Goal: Task Accomplishment & Management: Complete application form

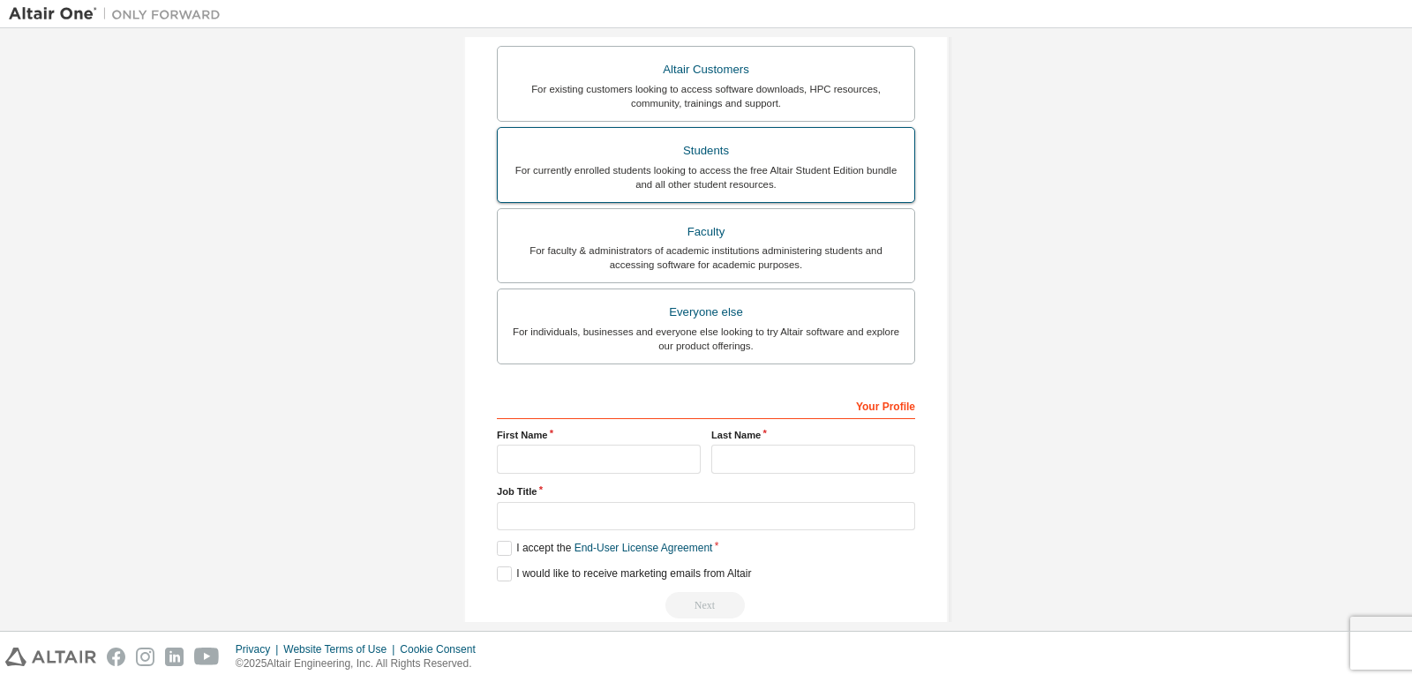
scroll to position [349, 0]
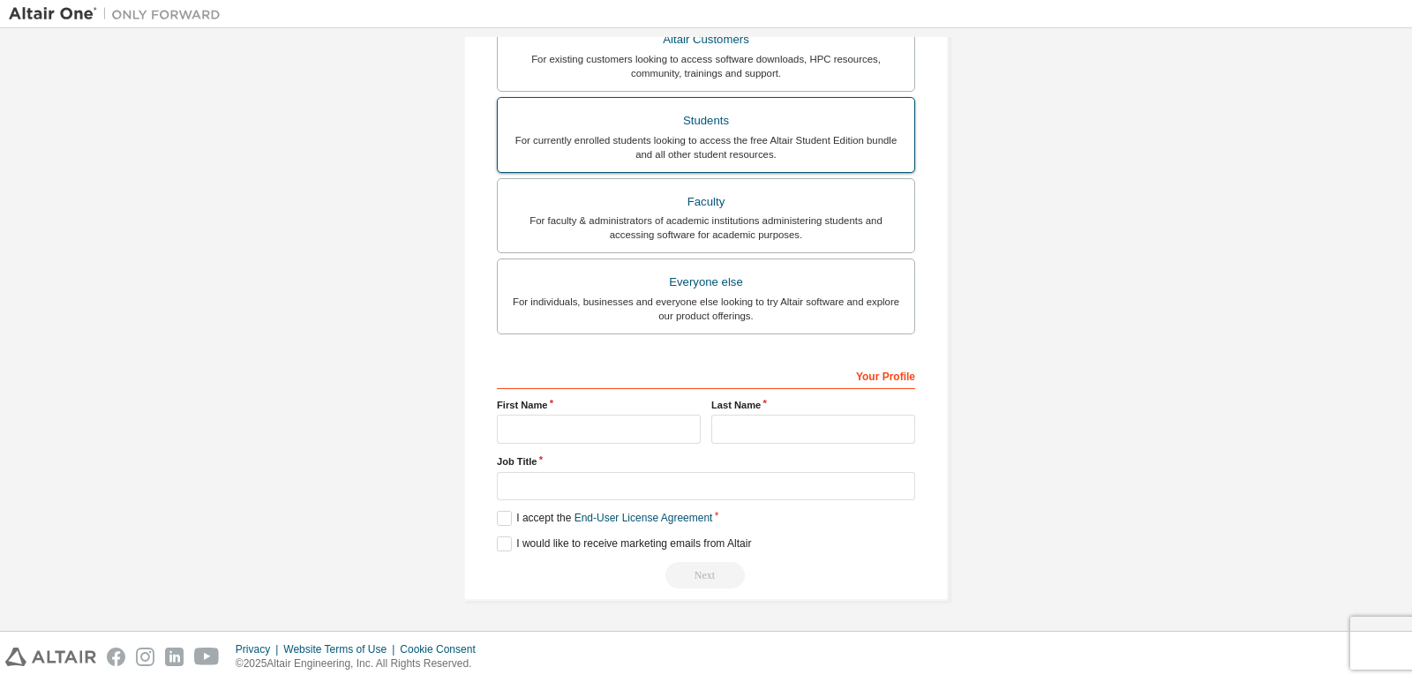
click at [671, 122] on div "Students" at bounding box center [705, 121] width 395 height 25
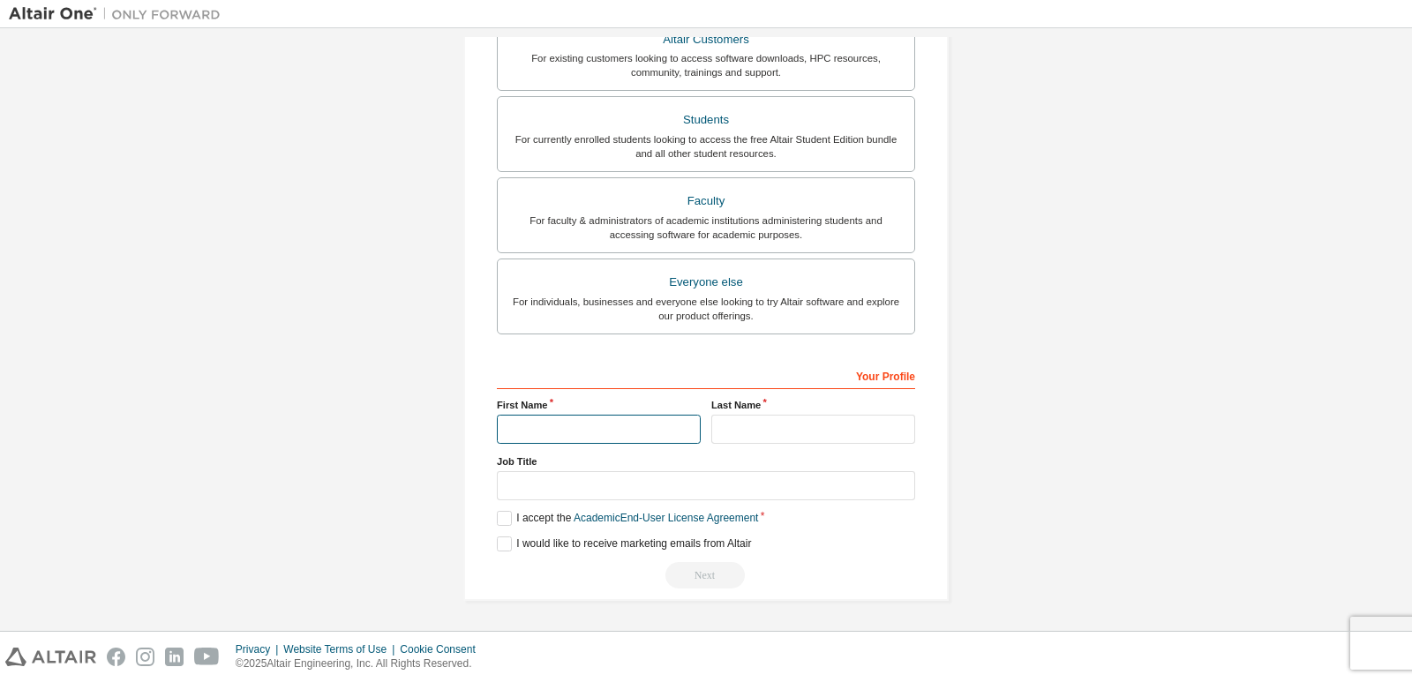
click at [620, 425] on input "text" at bounding box center [599, 429] width 204 height 29
type input "*"
type input "****"
click at [740, 433] on input "text" at bounding box center [813, 429] width 204 height 29
type input "****"
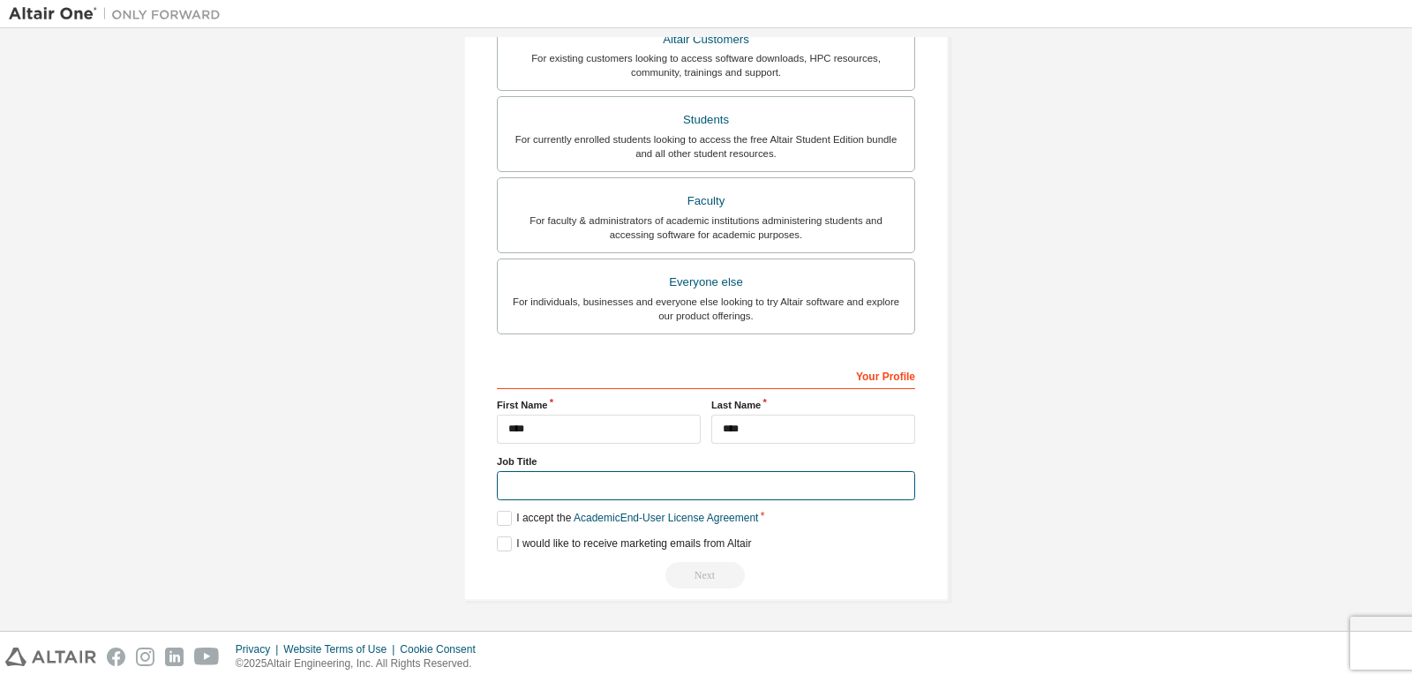
click at [633, 489] on input "text" at bounding box center [706, 485] width 418 height 29
click at [497, 520] on label "I accept the Academic End-User License Agreement" at bounding box center [627, 518] width 261 height 15
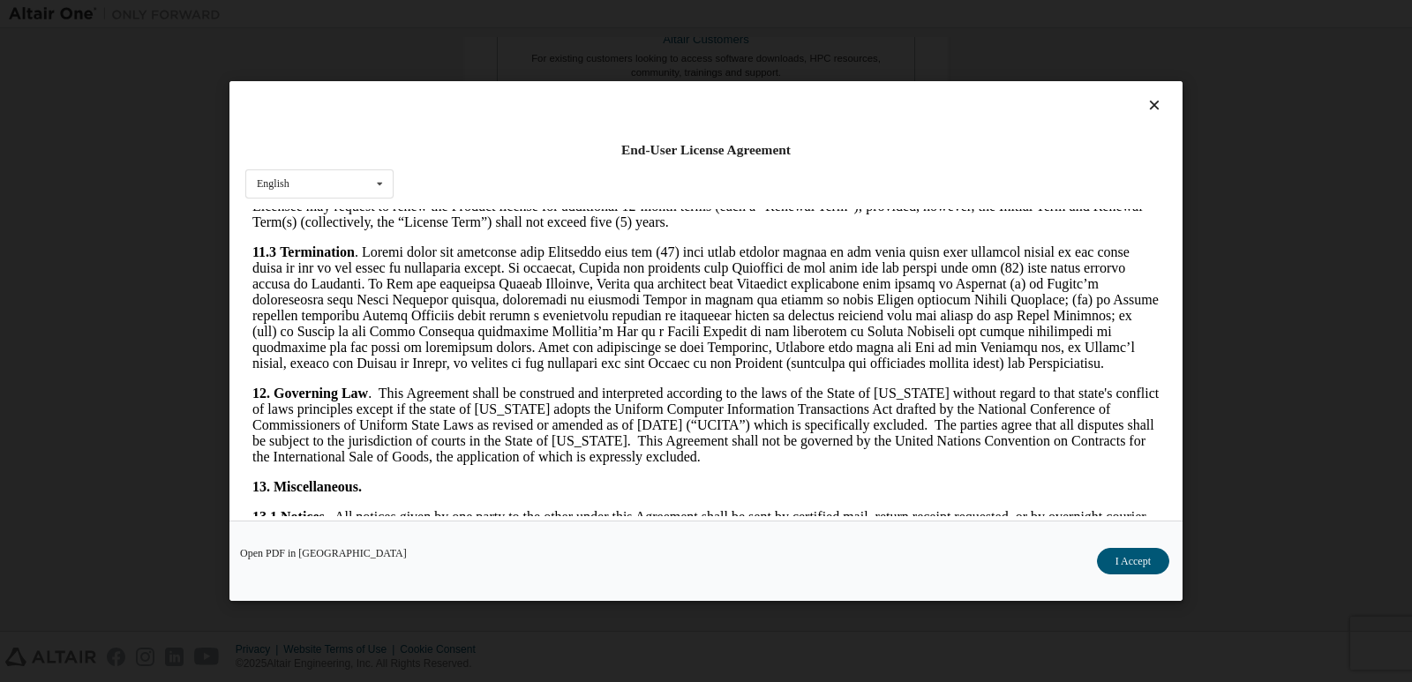
scroll to position [2874, 0]
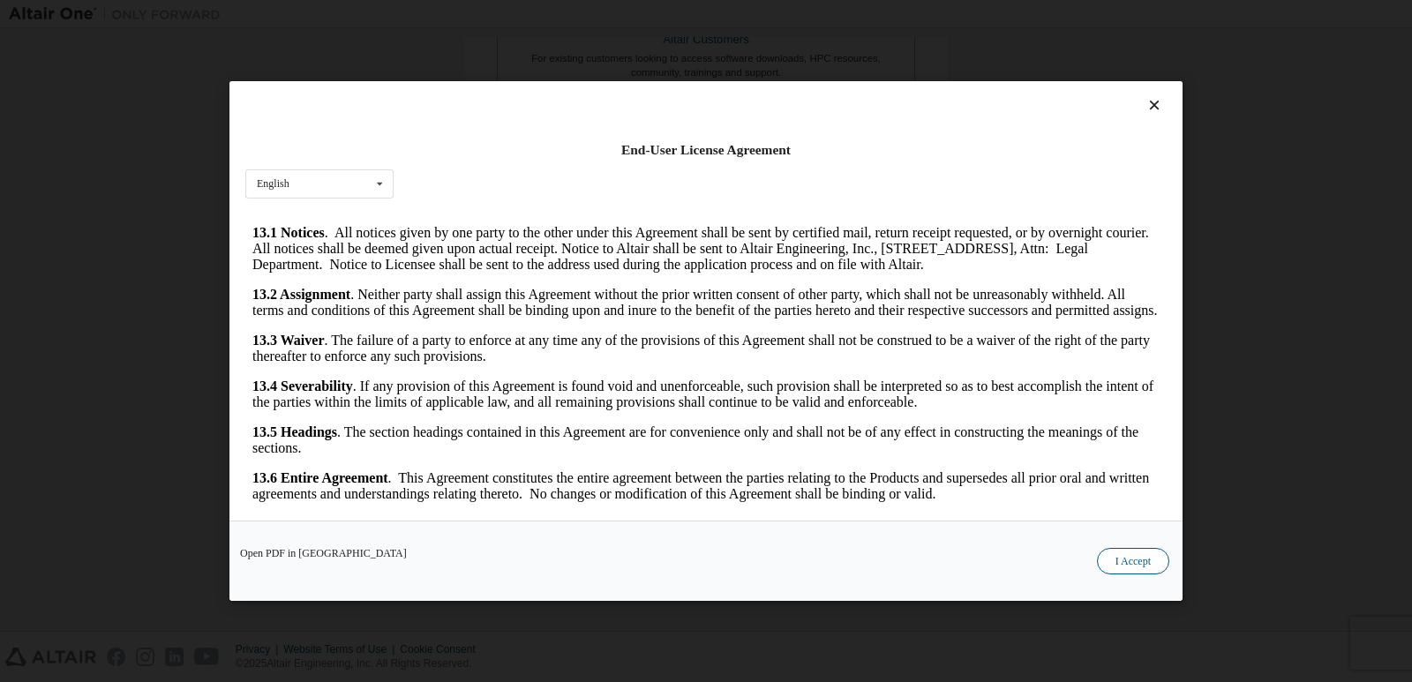
click at [1142, 556] on button "I Accept" at bounding box center [1133, 561] width 72 height 26
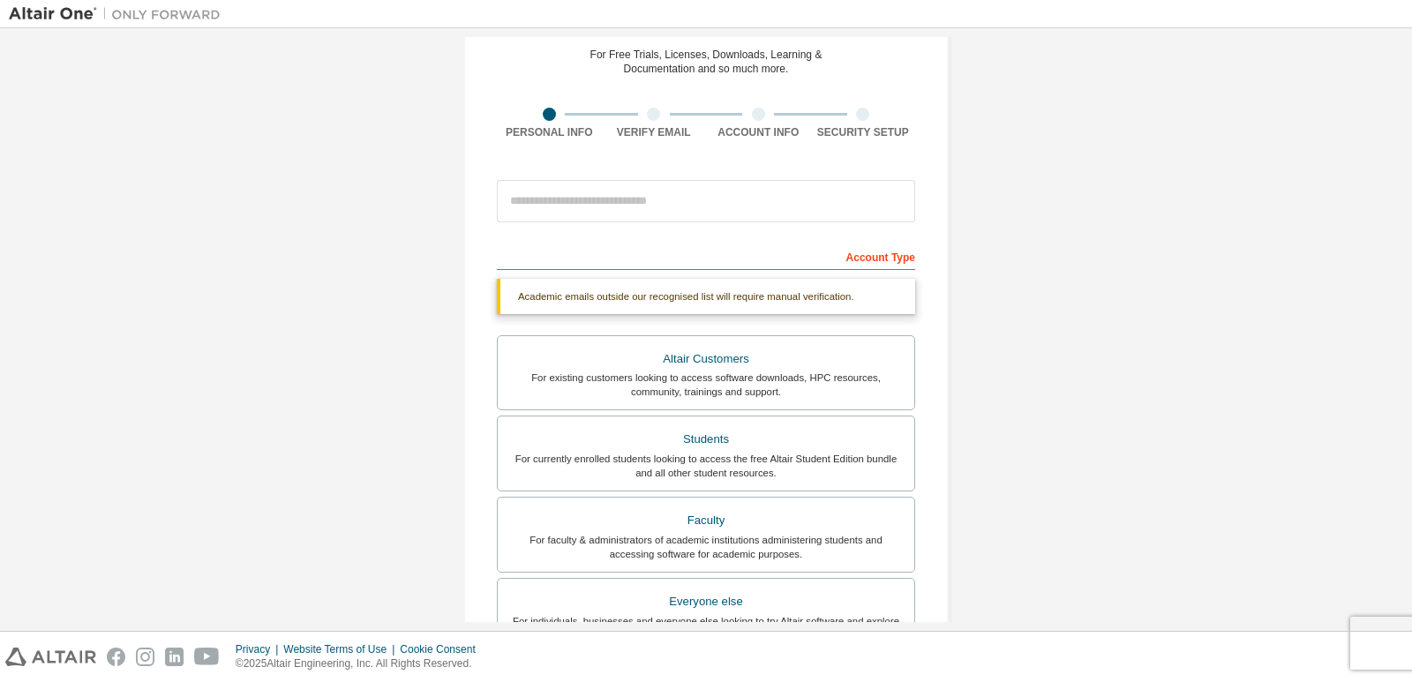
scroll to position [0, 0]
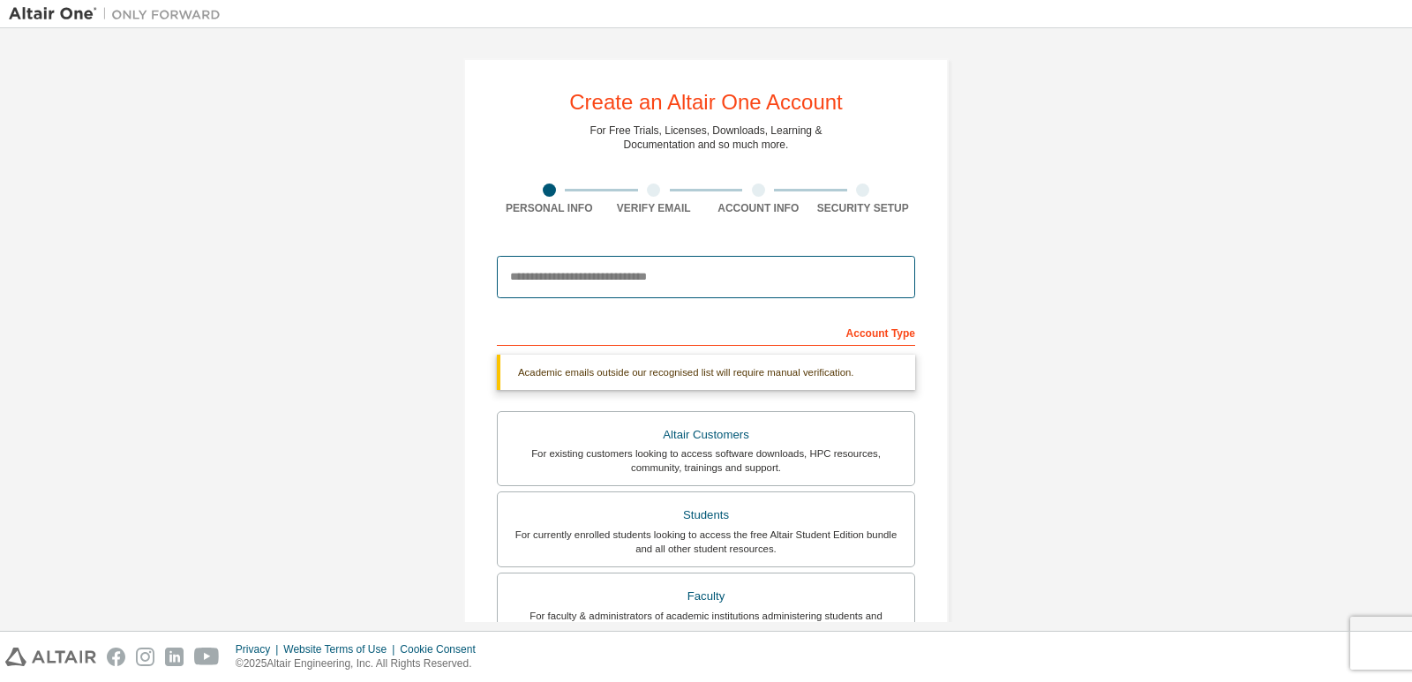
click at [731, 288] on input "email" at bounding box center [706, 277] width 418 height 42
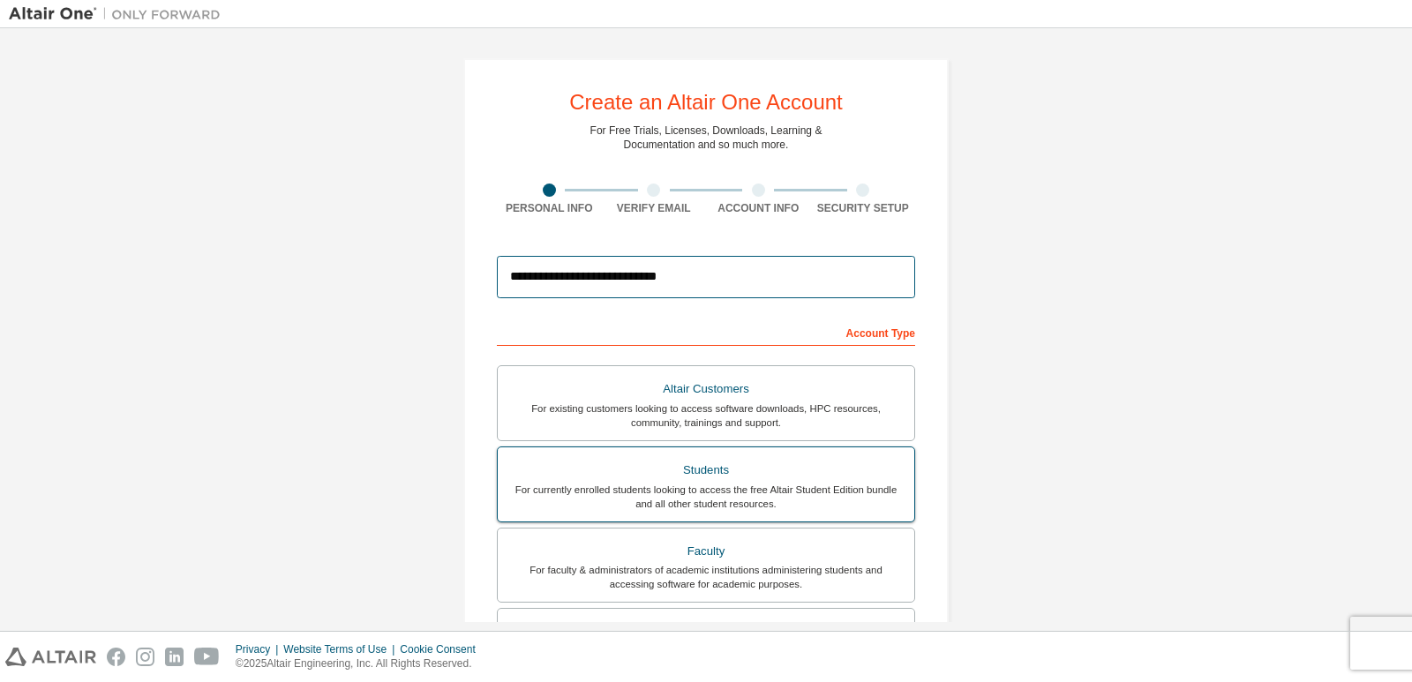
type input "**********"
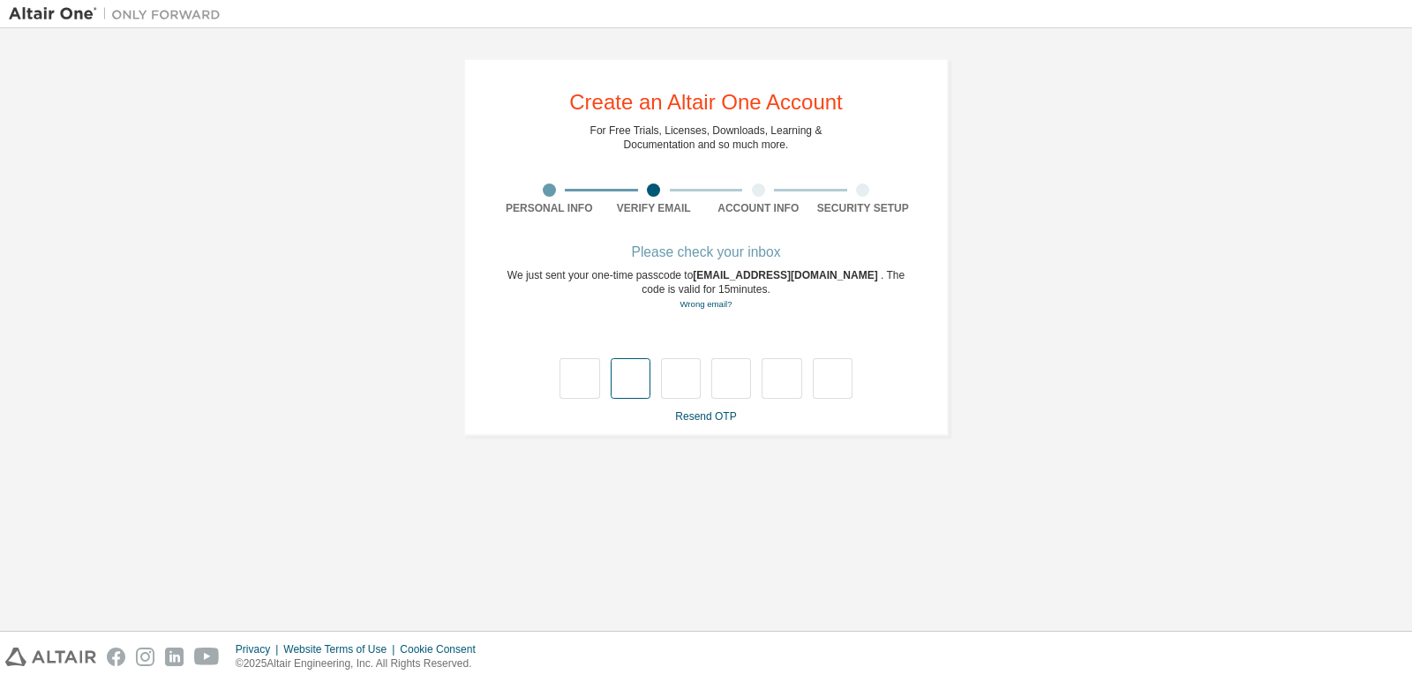
type input "*"
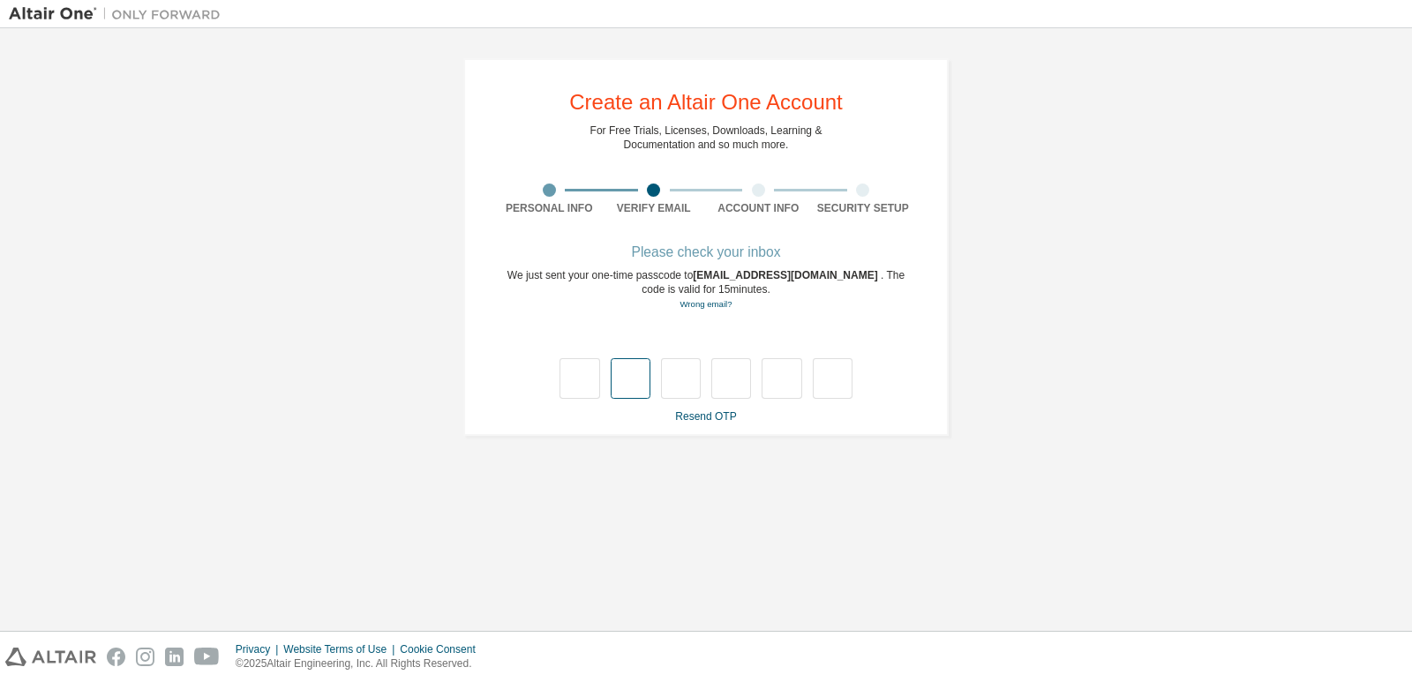
type input "*"
